Goal: Information Seeking & Learning: Stay updated

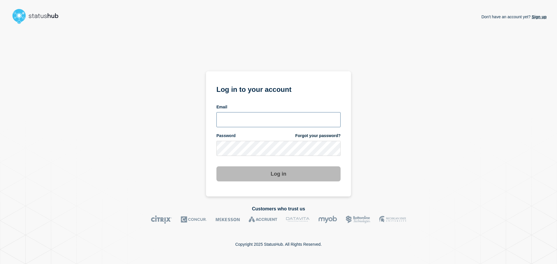
click at [275, 120] on input "email input" at bounding box center [279, 119] width 124 height 15
click at [0, 264] on com-1password-button at bounding box center [0, 264] width 0 height 0
click at [249, 128] on form "Log in to your account Email Password Forgot your password? Log in" at bounding box center [279, 133] width 124 height 98
click at [259, 117] on input "email input" at bounding box center [279, 119] width 124 height 15
click at [307, 120] on input "email input" at bounding box center [279, 119] width 124 height 15
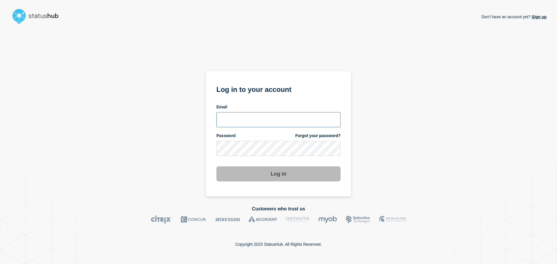
type input "caleb.stahr@conexon.us"
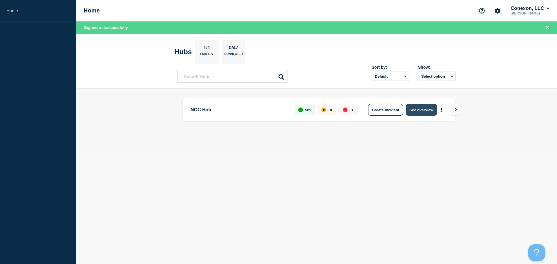
click at [415, 107] on button "See overview" at bounding box center [421, 110] width 31 height 12
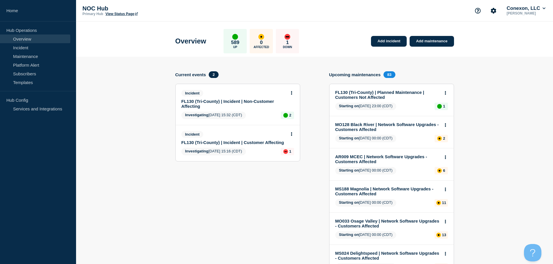
click at [234, 140] on link "FL130 (Tri-County) | Incident | Customer Affecting" at bounding box center [233, 142] width 105 height 5
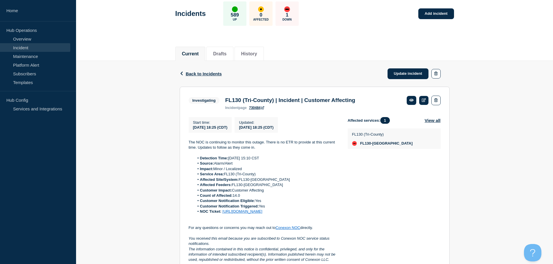
scroll to position [58, 0]
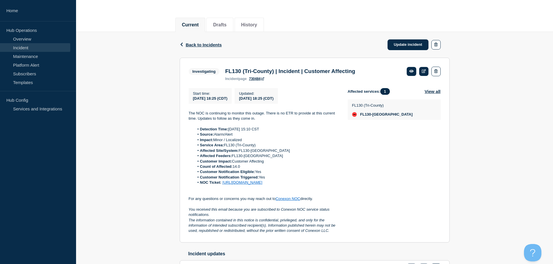
click at [365, 171] on div "Affected services: 1 View all FL130 ([GEOGRAPHIC_DATA]" at bounding box center [394, 161] width 93 height 146
drag, startPoint x: 365, startPoint y: 171, endPoint x: 369, endPoint y: 172, distance: 4.2
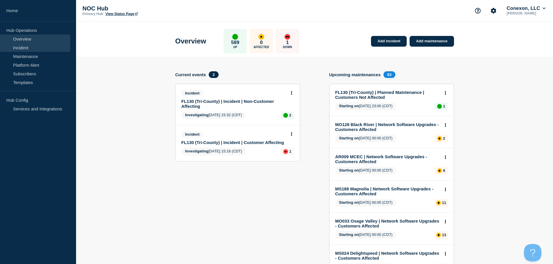
click at [25, 45] on link "Incident" at bounding box center [35, 47] width 70 height 9
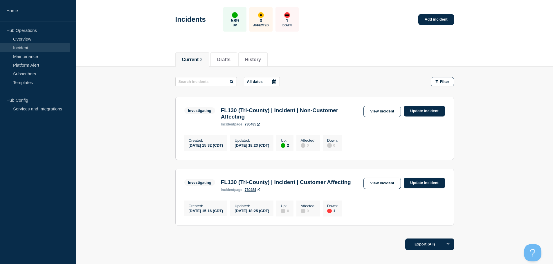
scroll to position [58, 0]
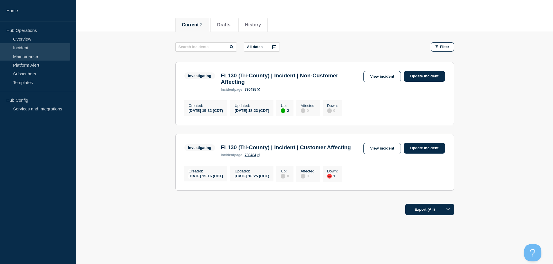
click at [39, 59] on link "Maintenance" at bounding box center [35, 56] width 70 height 9
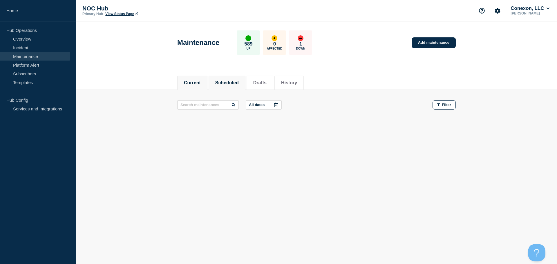
click at [239, 80] on button "Scheduled" at bounding box center [227, 82] width 24 height 5
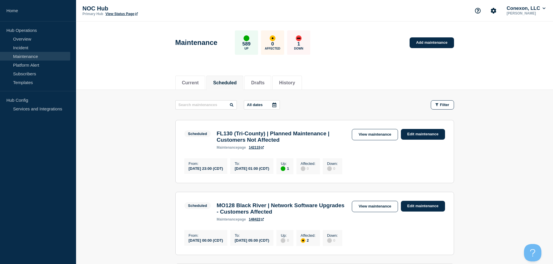
scroll to position [29, 0]
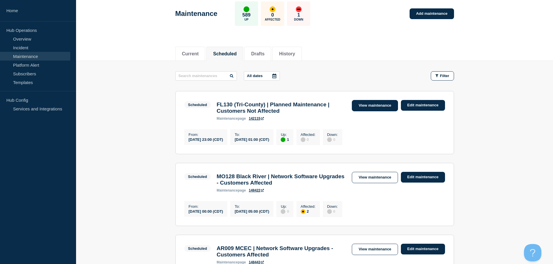
click at [366, 101] on link "View maintenance" at bounding box center [375, 105] width 46 height 11
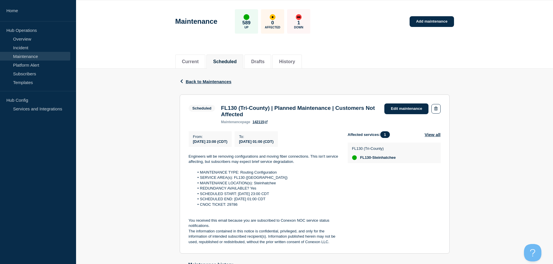
scroll to position [87, 0]
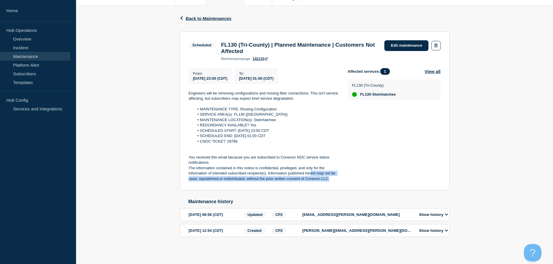
drag, startPoint x: 334, startPoint y: 182, endPoint x: 311, endPoint y: 175, distance: 24.0
click at [311, 175] on p "The information contained in this notice is confidential, privileged, and only …" at bounding box center [264, 174] width 150 height 16
click at [435, 41] on button "button" at bounding box center [435, 46] width 9 height 10
